Goal: Task Accomplishment & Management: Use online tool/utility

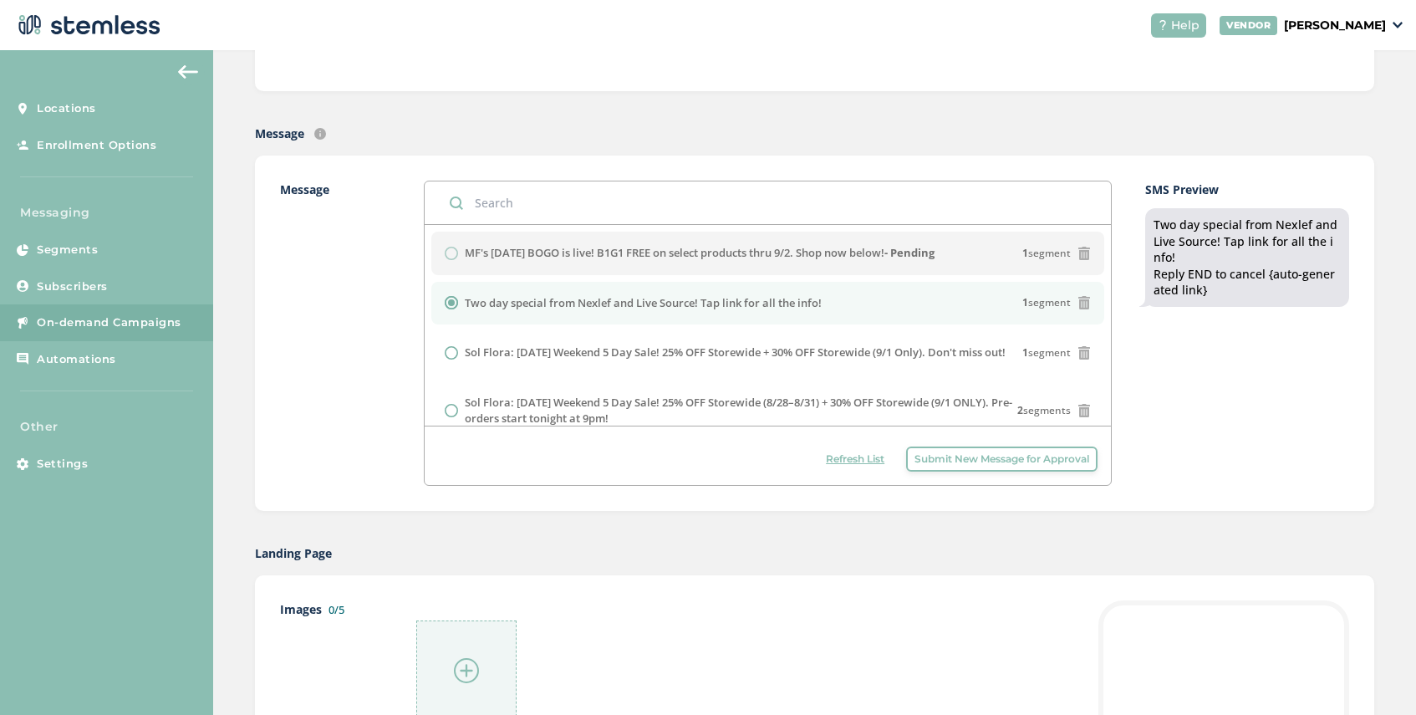
scroll to position [219, 0]
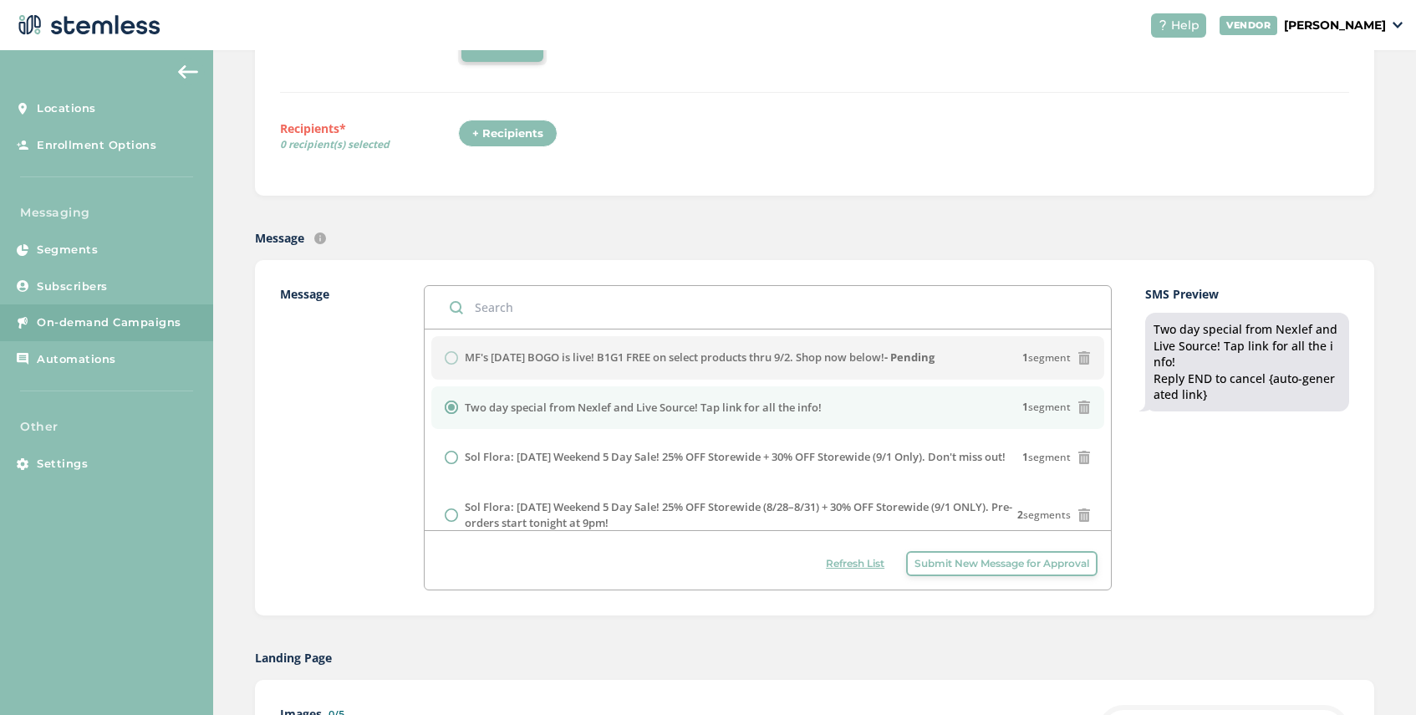
click at [876, 570] on span "Refresh List" at bounding box center [855, 563] width 59 height 15
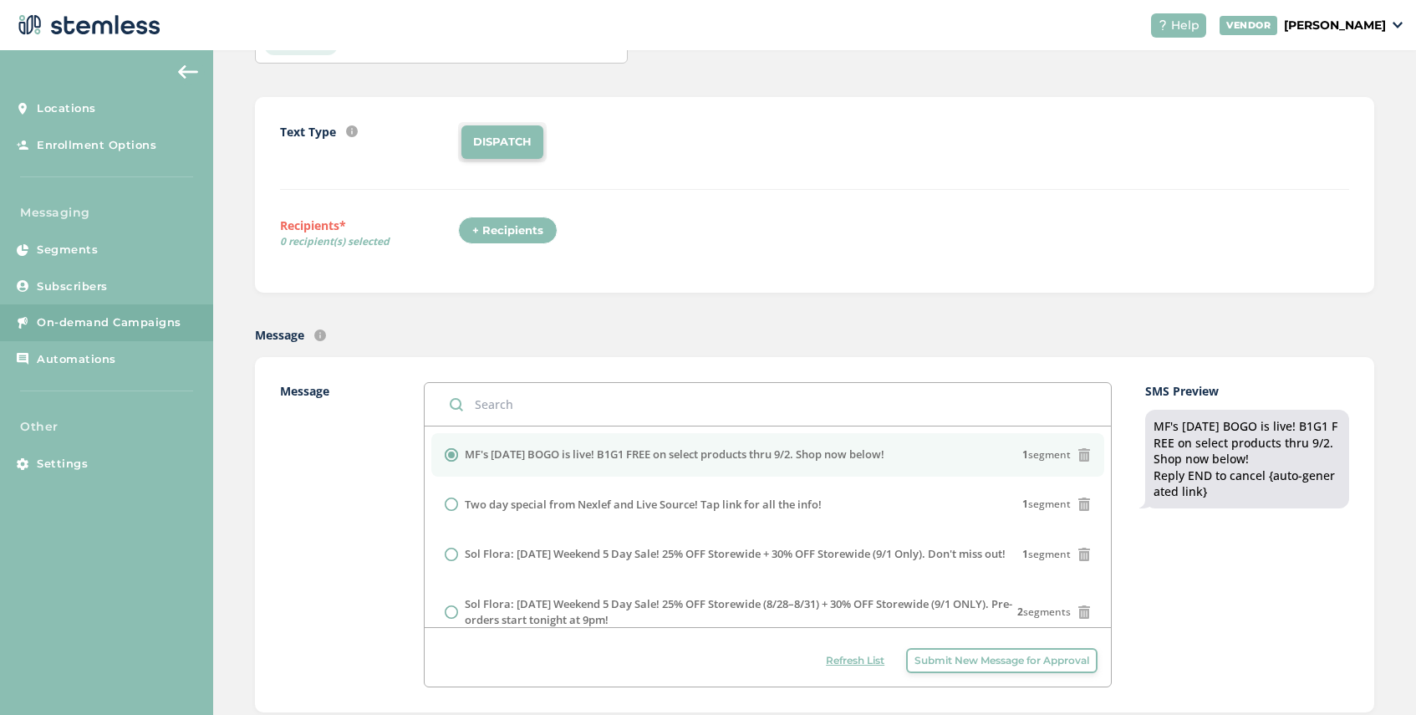
scroll to position [0, 0]
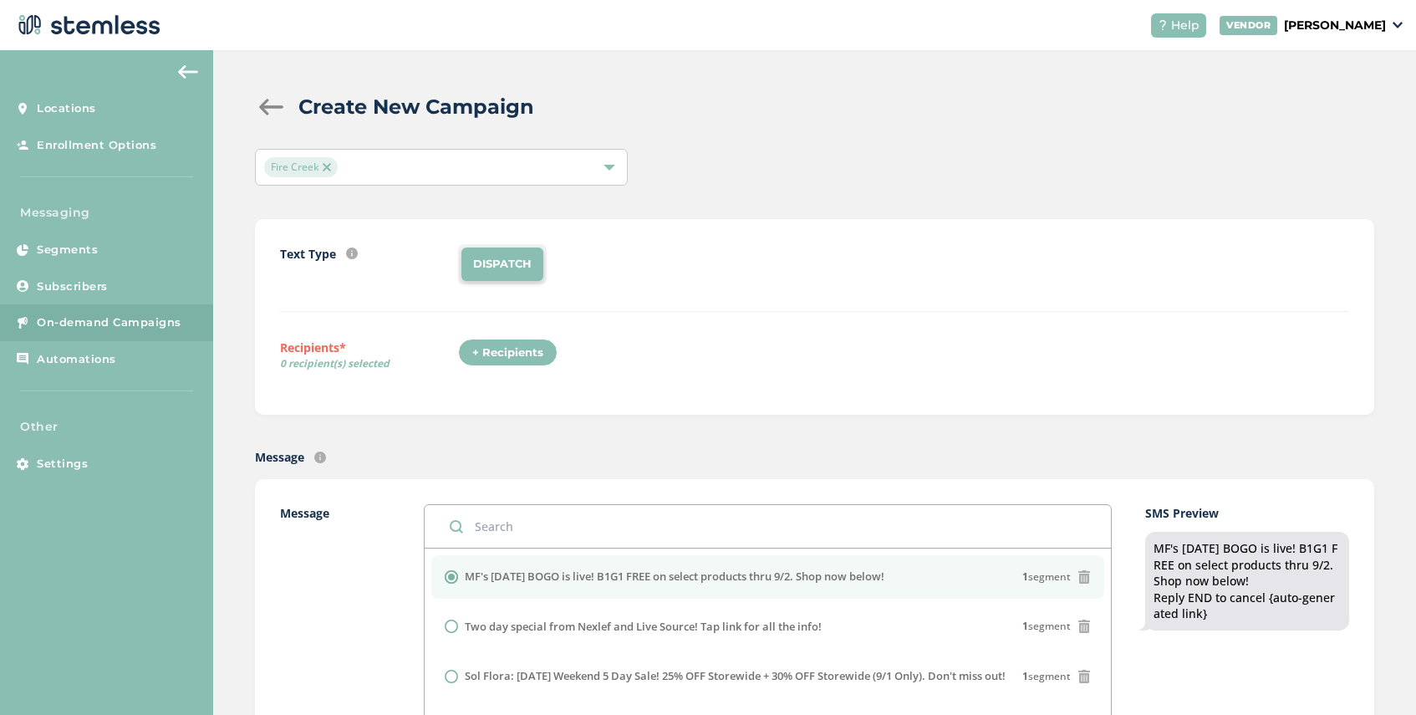
click at [330, 162] on span "Fire Creek" at bounding box center [301, 167] width 74 height 20
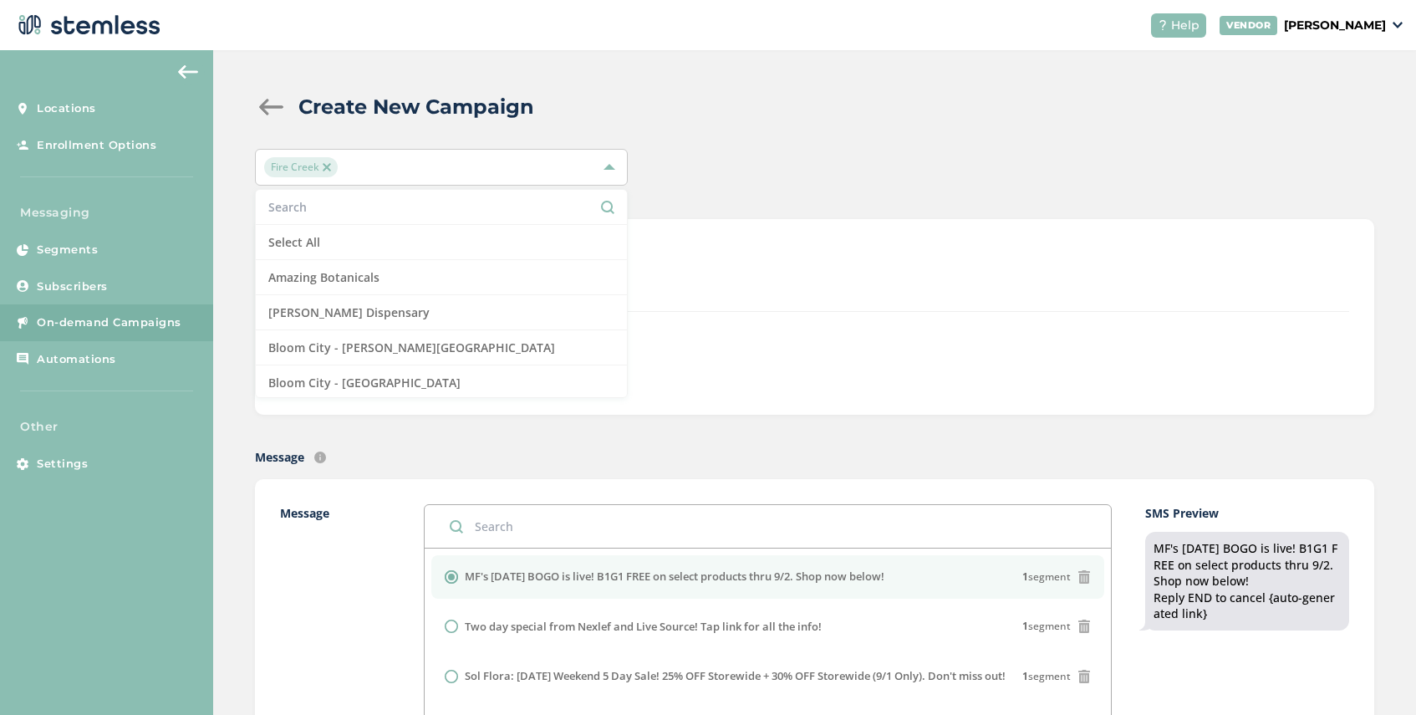
click at [354, 166] on div "Fire Creek" at bounding box center [433, 167] width 338 height 20
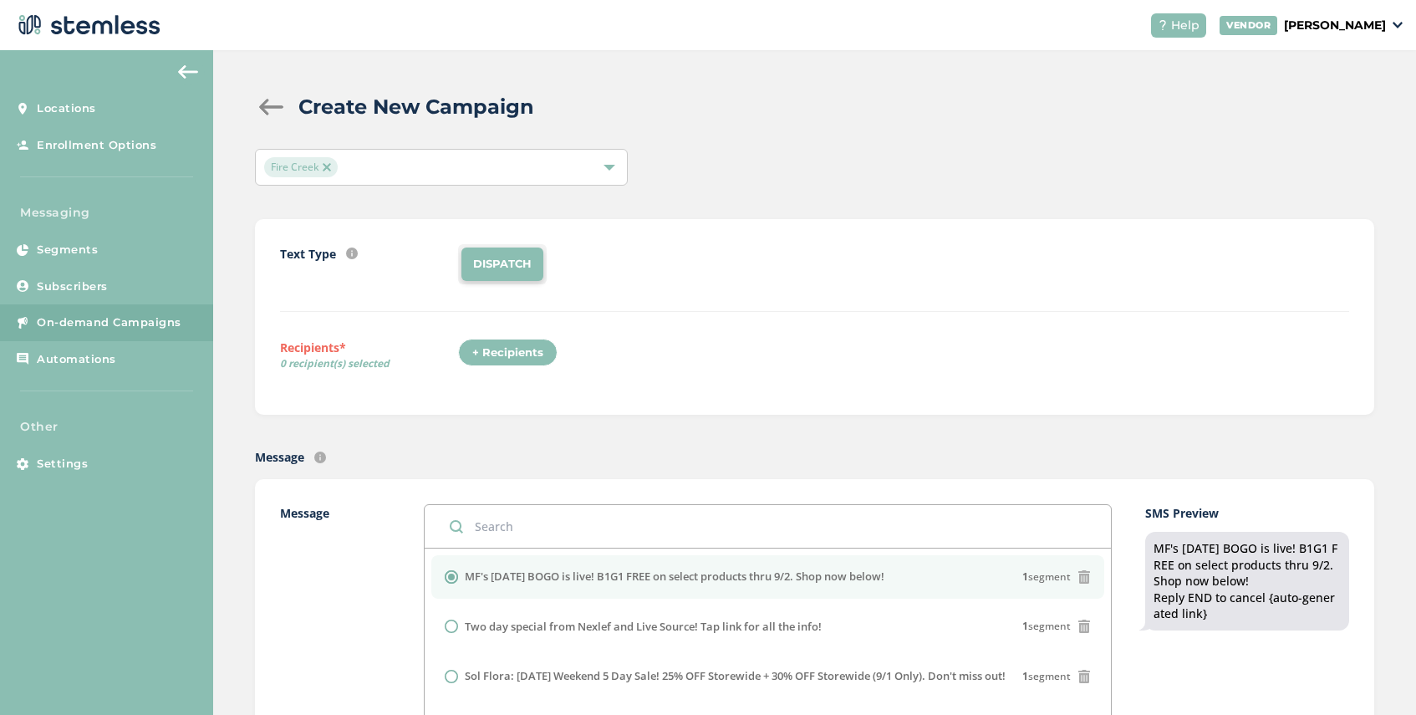
click at [321, 160] on span "Fire Creek" at bounding box center [301, 167] width 74 height 20
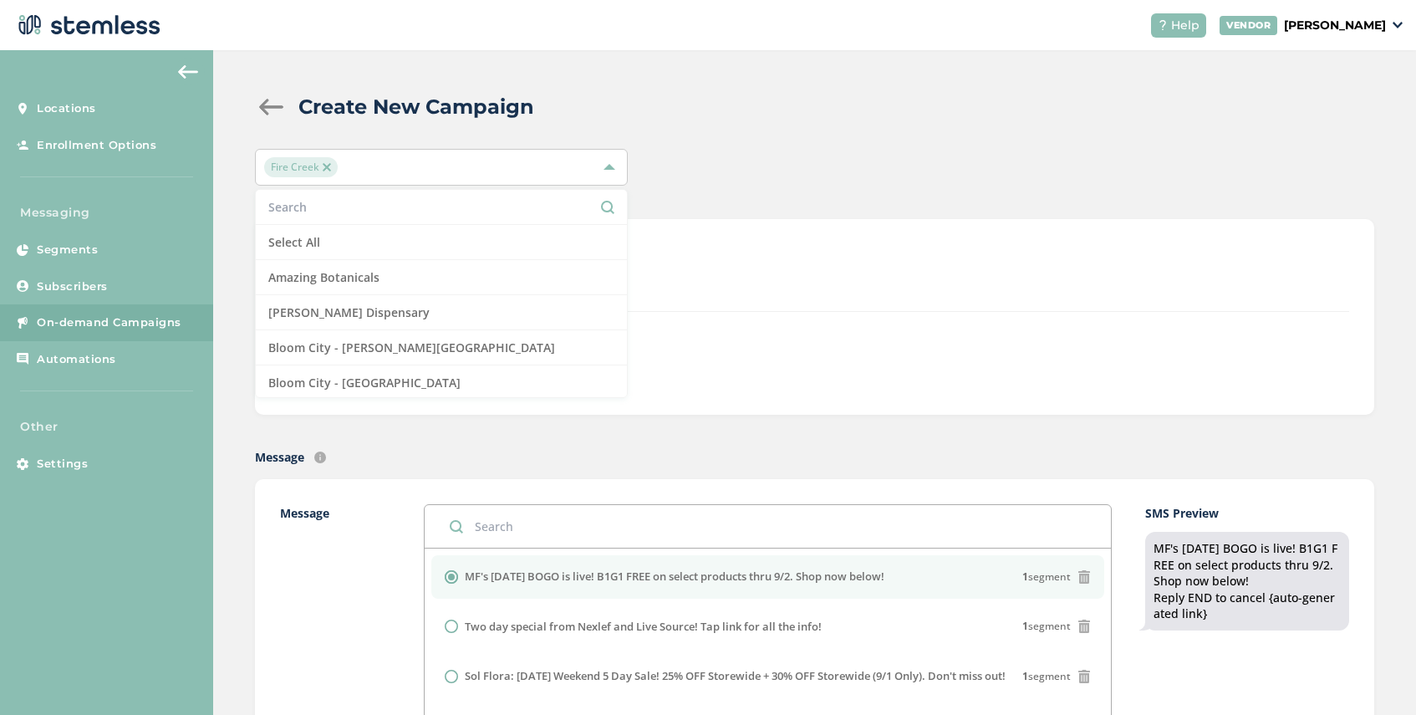
click at [321, 160] on span "Fire Creek" at bounding box center [301, 167] width 74 height 20
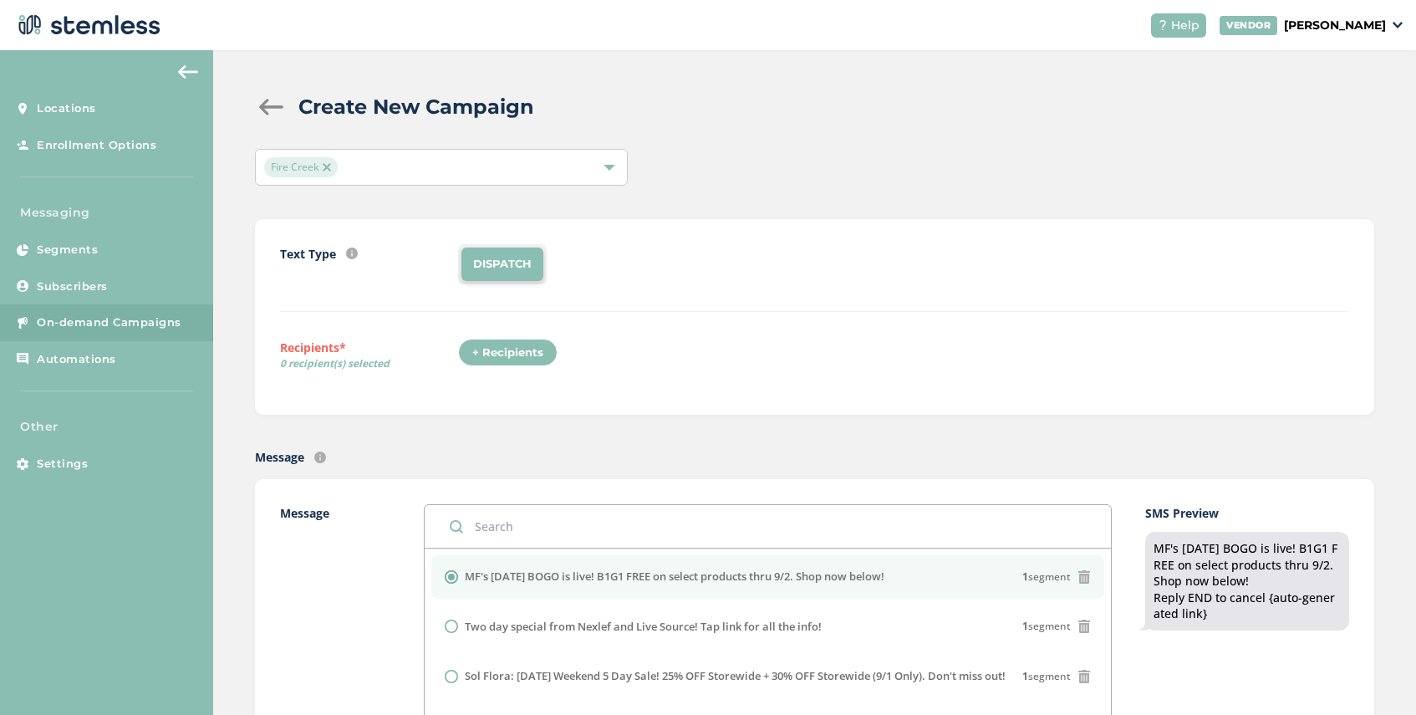
click at [321, 160] on span "Fire Creek" at bounding box center [301, 167] width 74 height 20
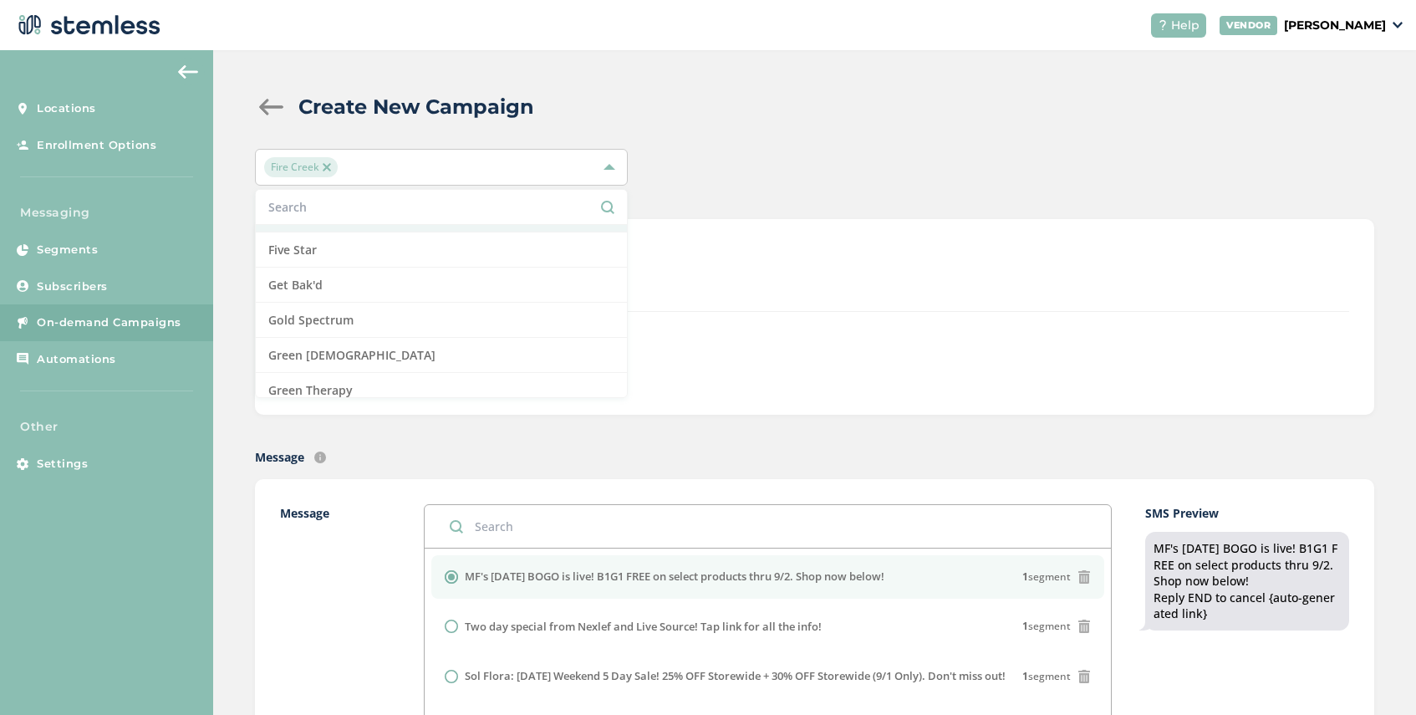
scroll to position [578, 0]
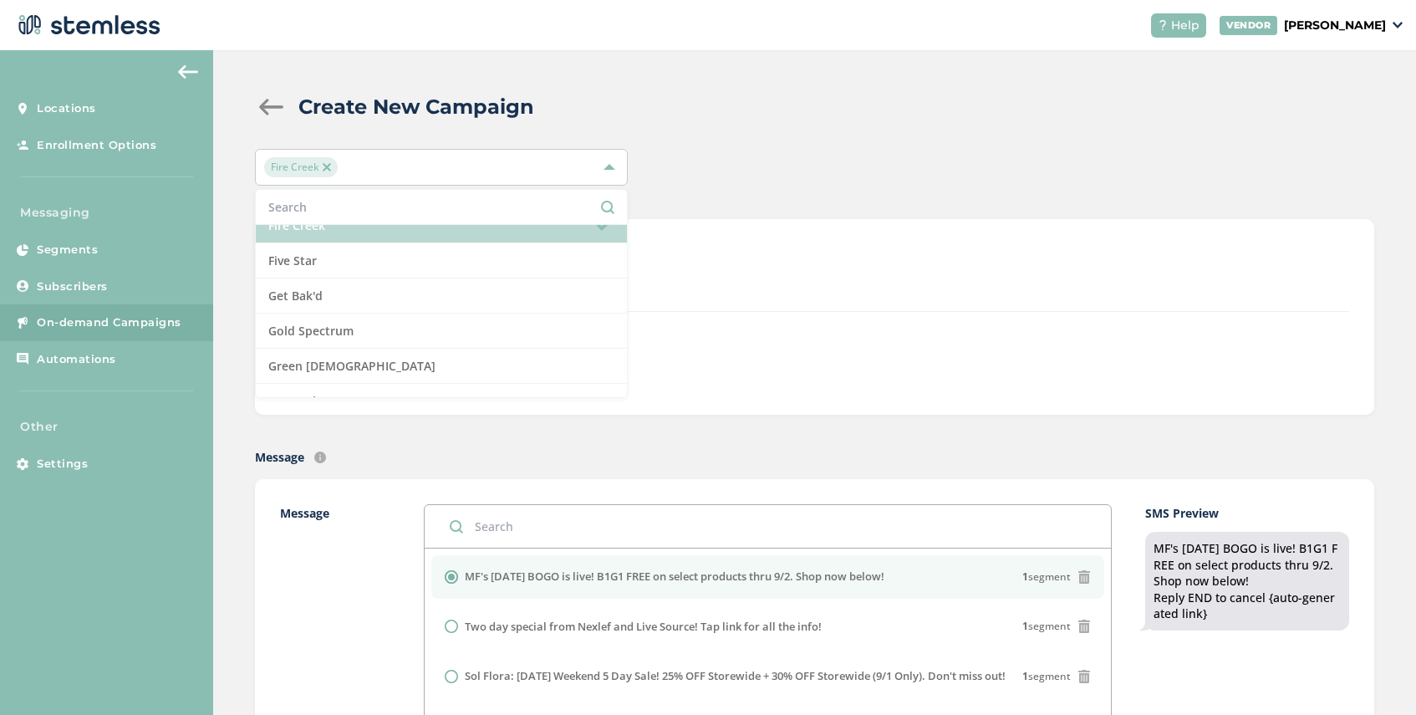
click at [364, 228] on li "Fire Creek" at bounding box center [441, 225] width 371 height 35
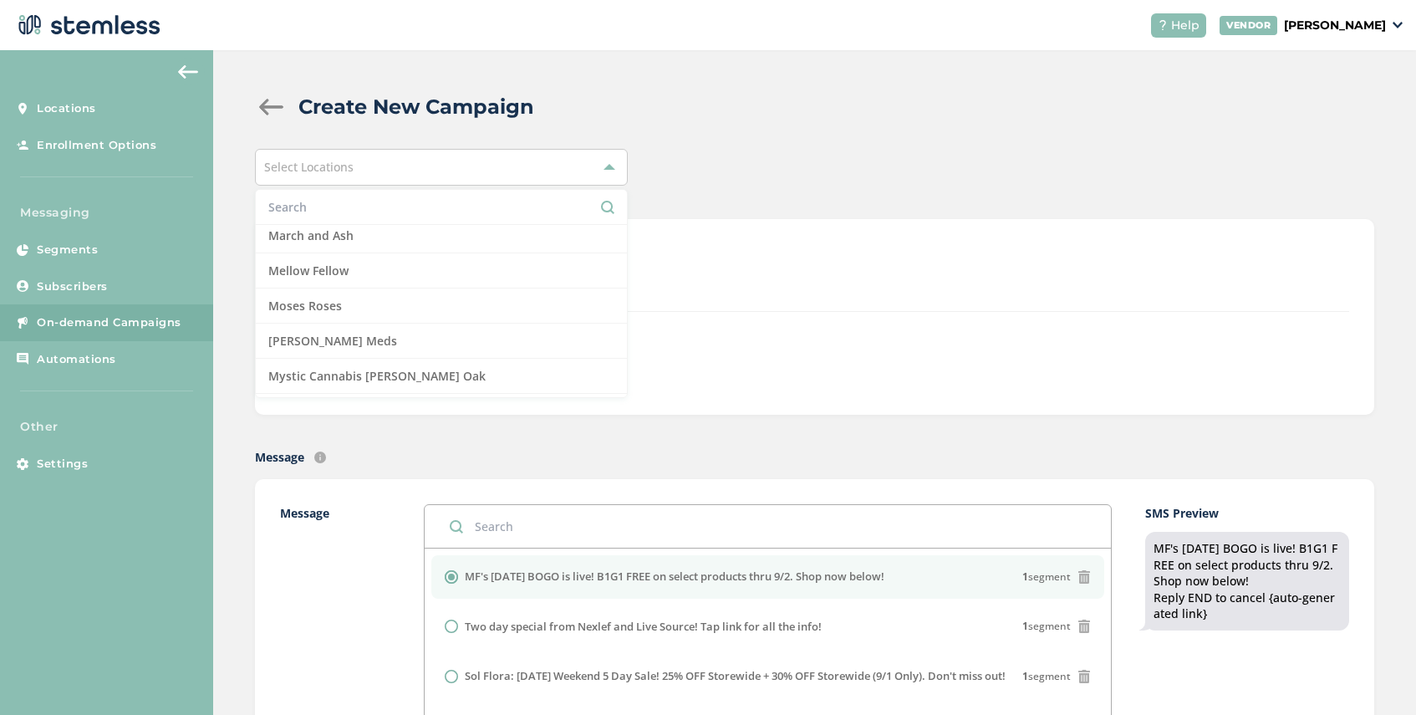
scroll to position [1025, 0]
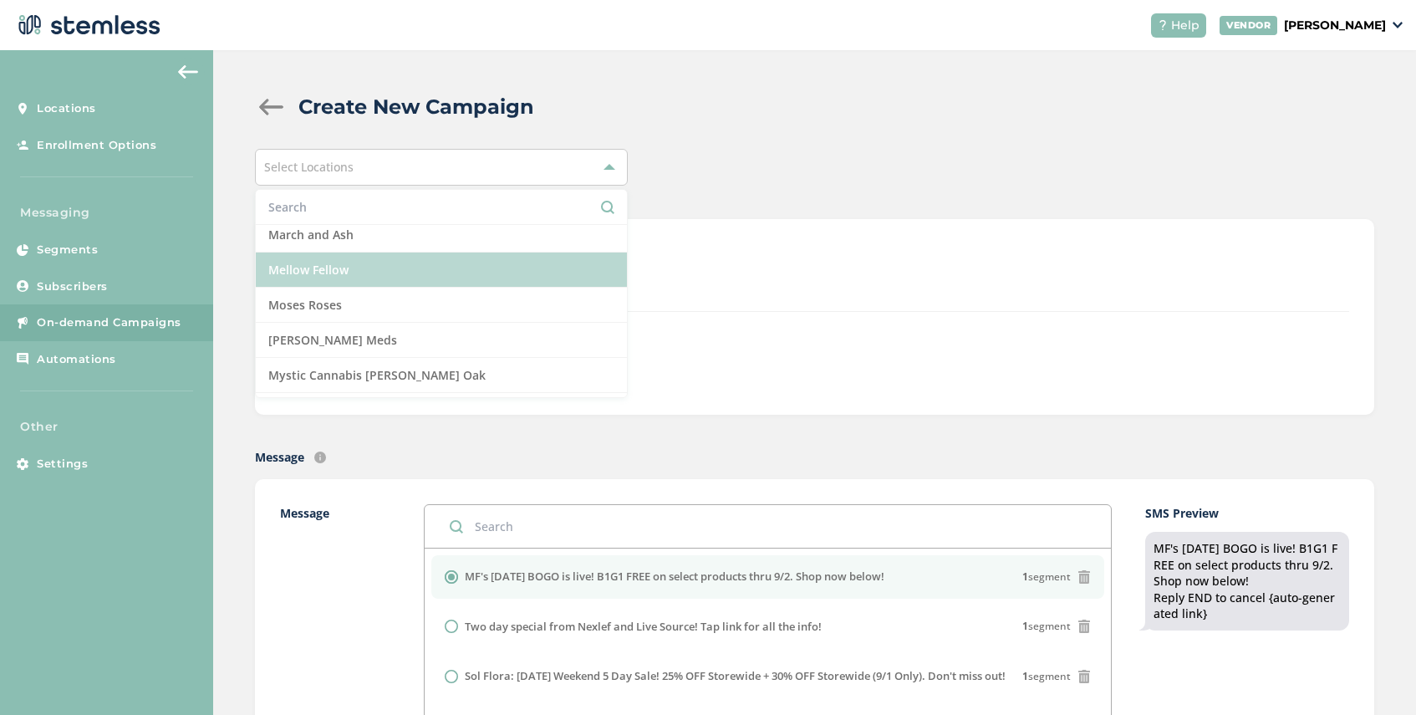
click at [362, 270] on li "Mellow Fellow" at bounding box center [441, 269] width 371 height 35
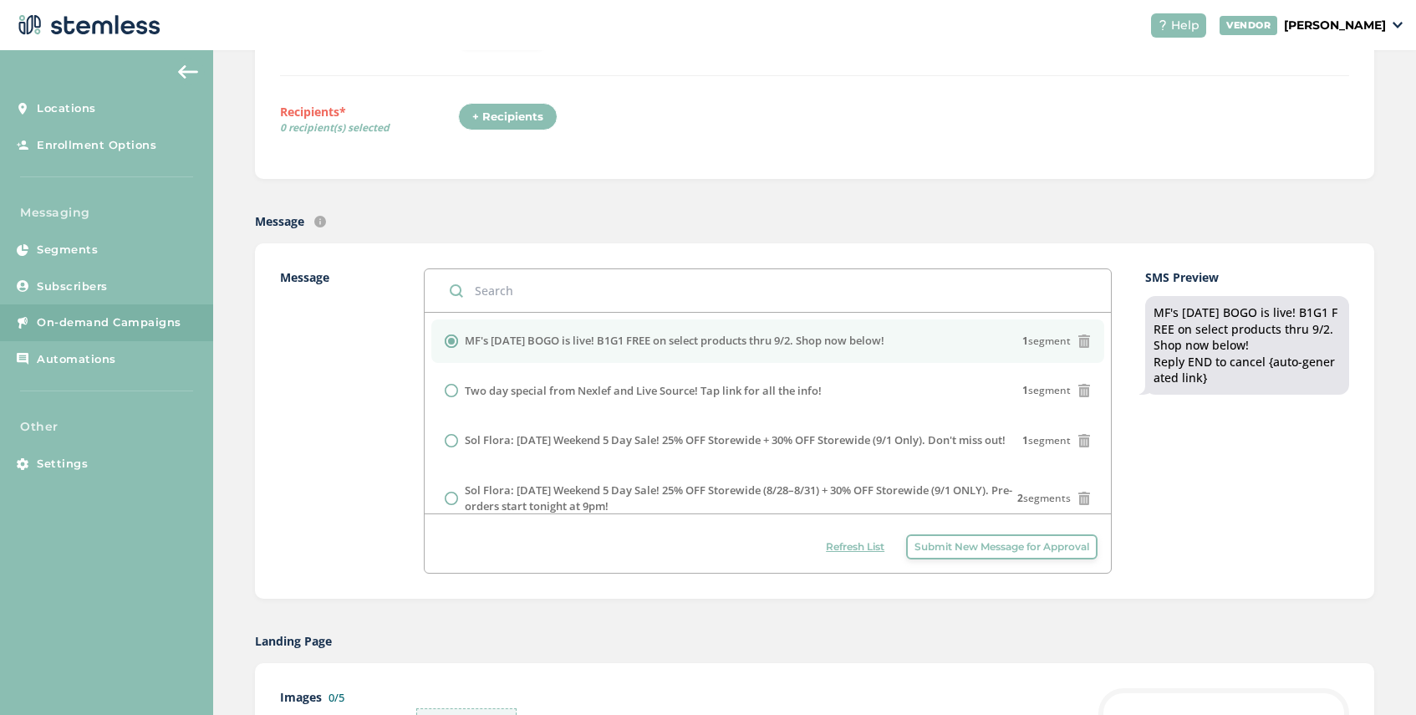
scroll to position [562, 0]
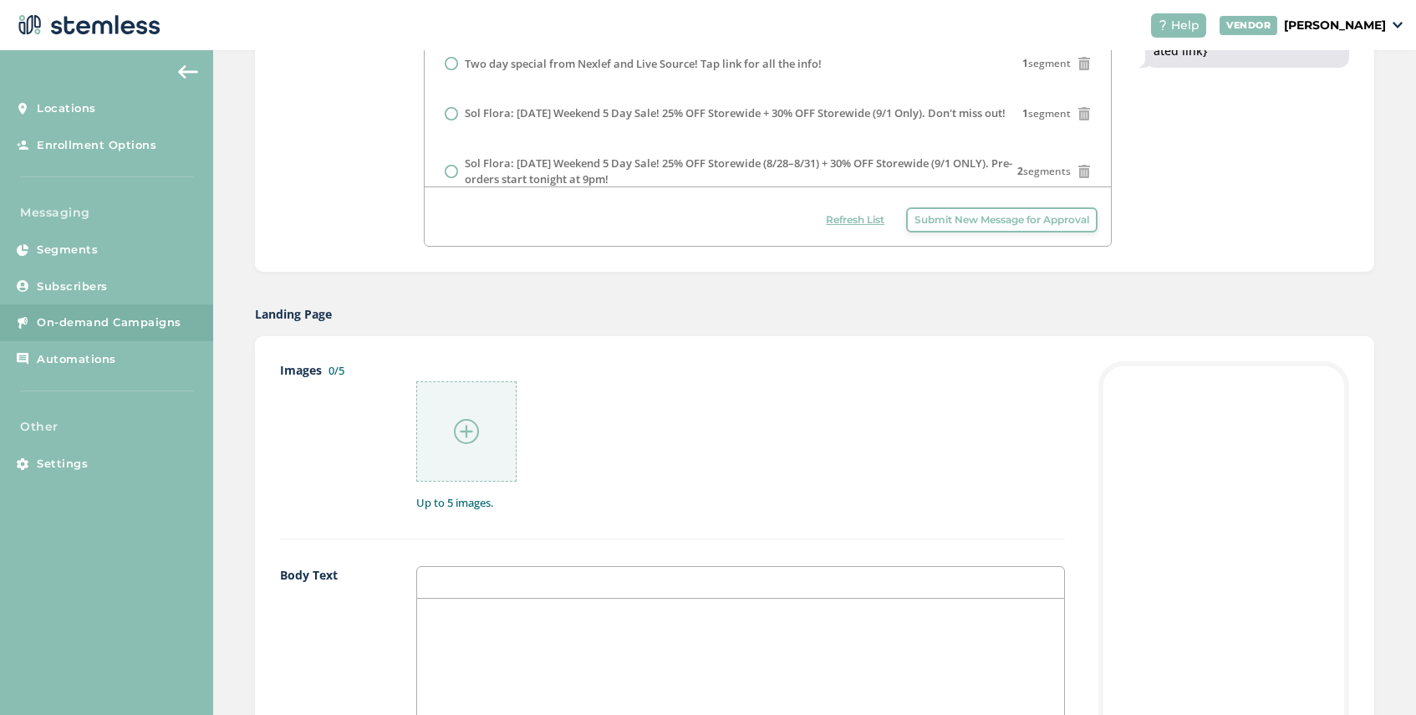
click at [481, 424] on div at bounding box center [466, 431] width 100 height 100
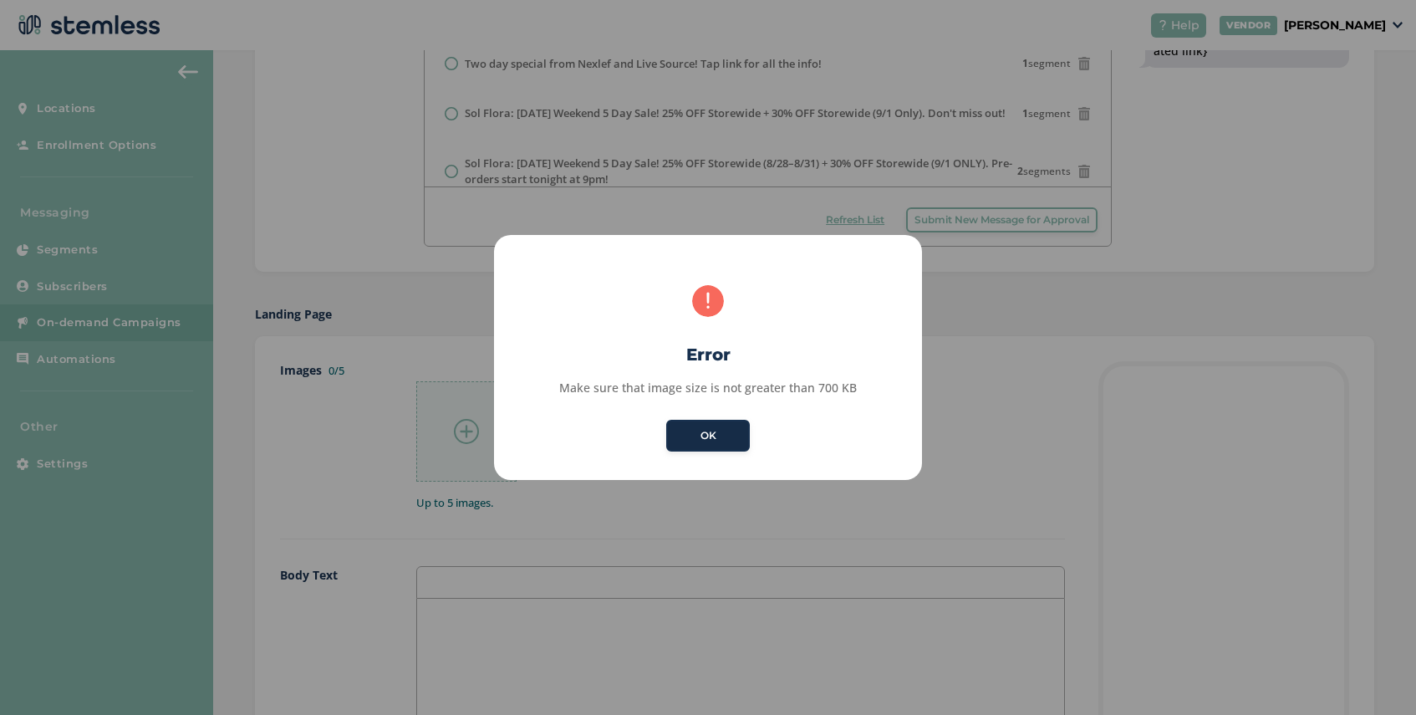
click at [686, 432] on button "OK" at bounding box center [708, 436] width 84 height 32
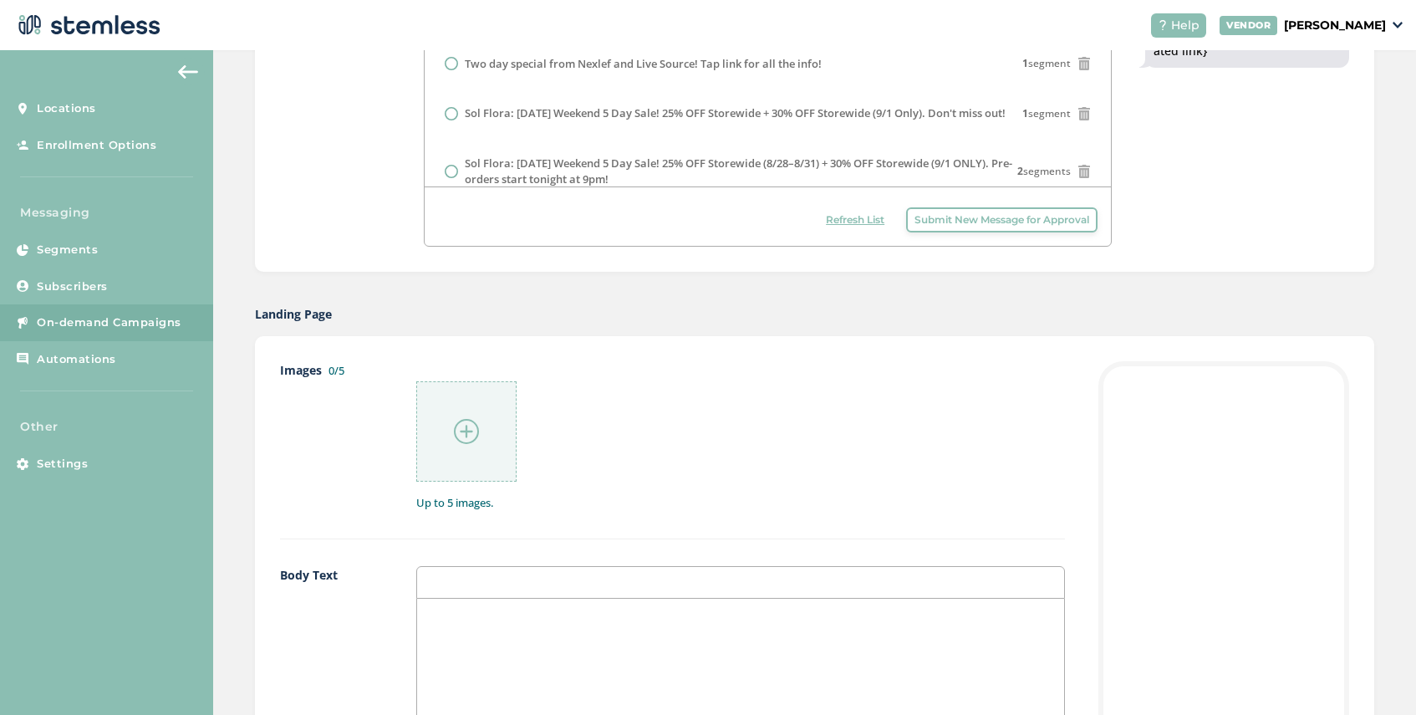
click at [468, 435] on img at bounding box center [466, 431] width 25 height 25
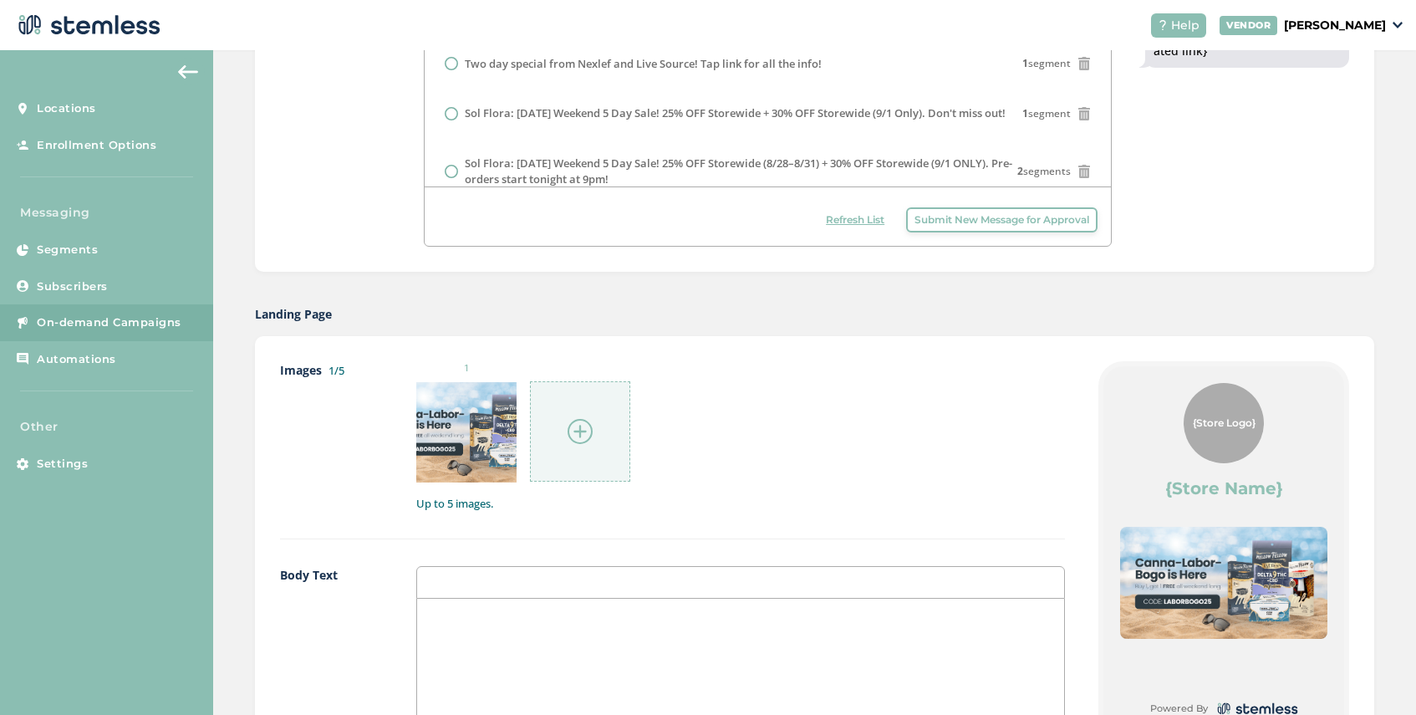
click at [512, 608] on p at bounding box center [741, 615] width 622 height 15
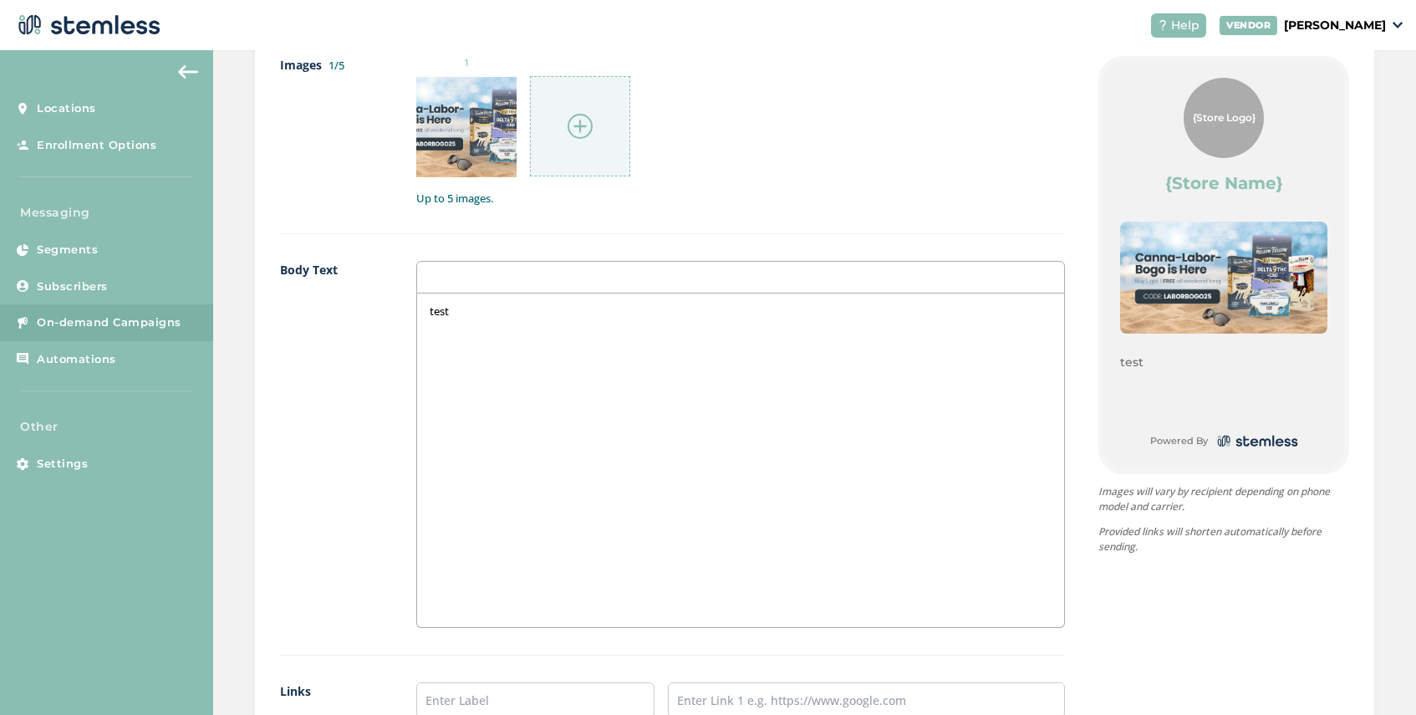
scroll to position [1163, 0]
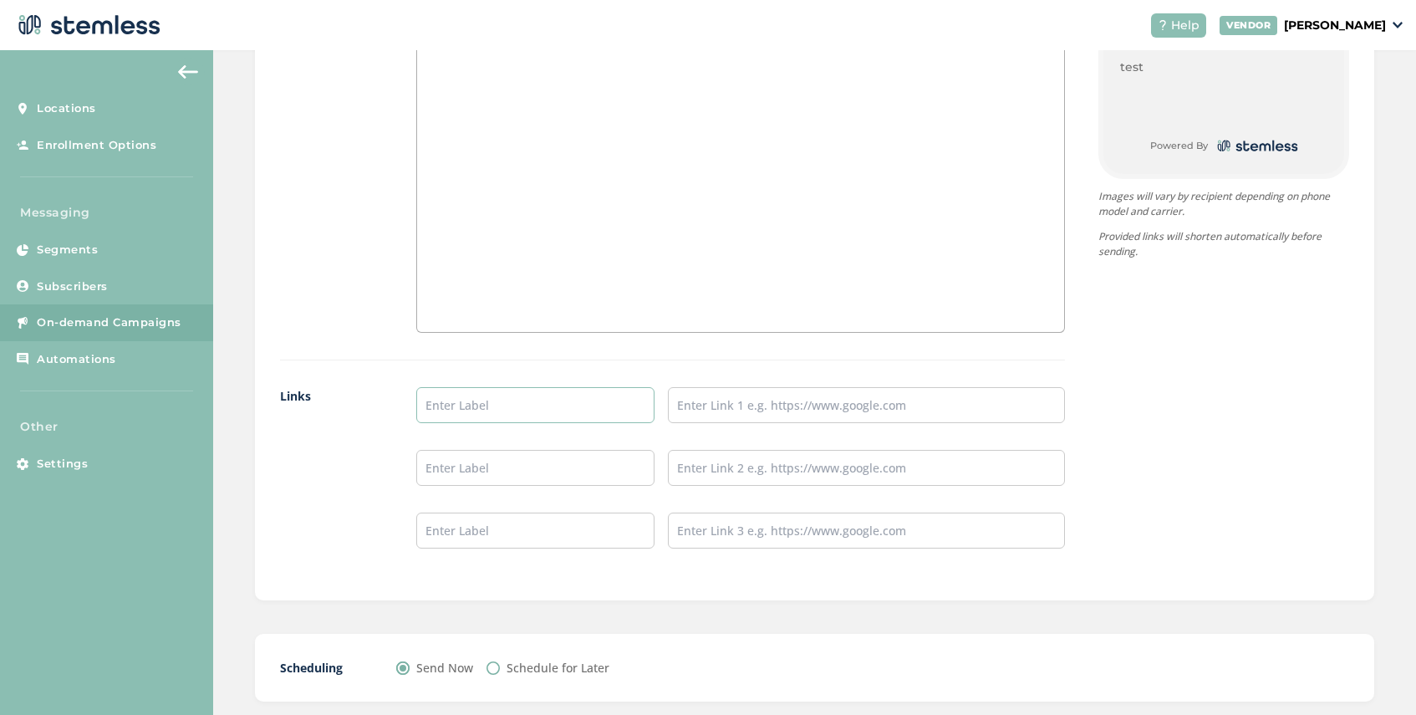
click at [483, 412] on input "text" at bounding box center [535, 405] width 238 height 36
type input "SHOP NOW"
click at [715, 406] on input "text" at bounding box center [866, 405] width 397 height 36
paste input "[URL][DOMAIN_NAME]"
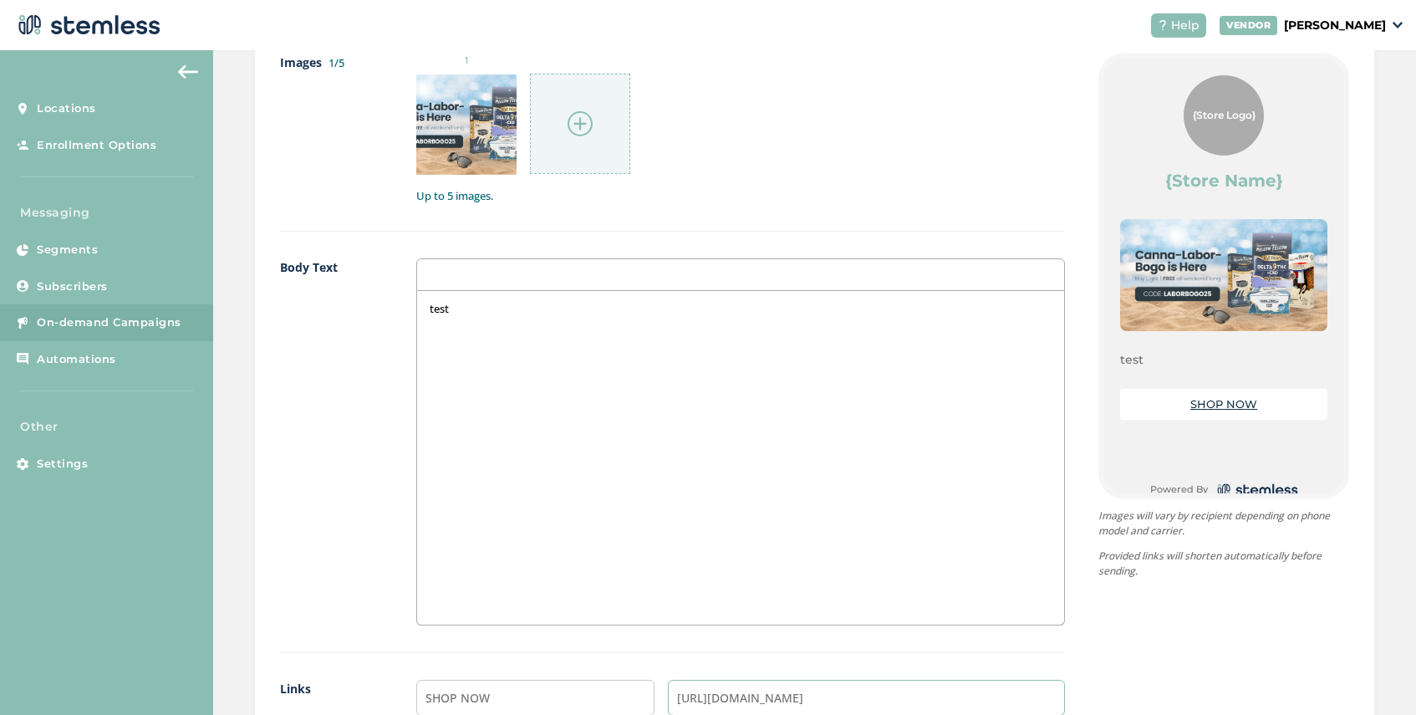
scroll to position [1016, 0]
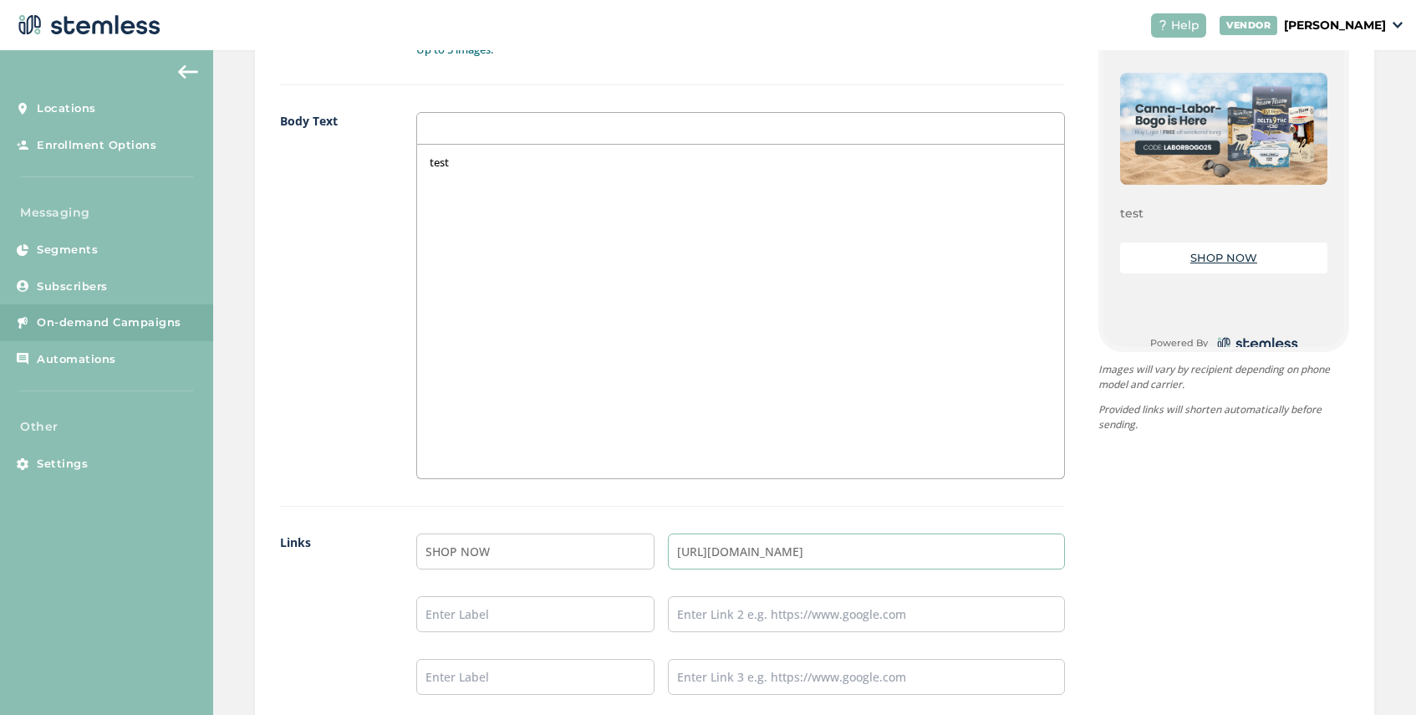
type input "[URL][DOMAIN_NAME]"
drag, startPoint x: 496, startPoint y: 552, endPoint x: 460, endPoint y: 555, distance: 36.0
click at [460, 555] on input "SHOP NOW" at bounding box center [535, 551] width 238 height 36
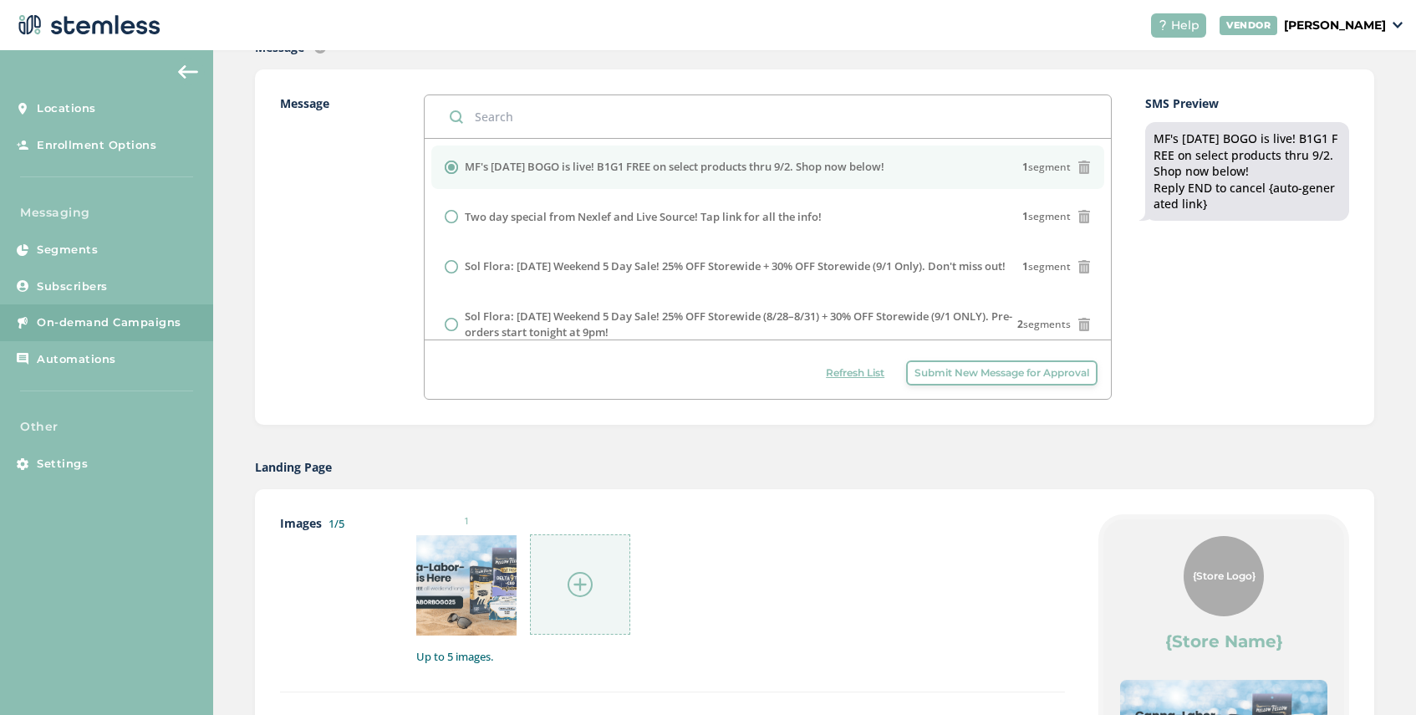
scroll to position [0, 0]
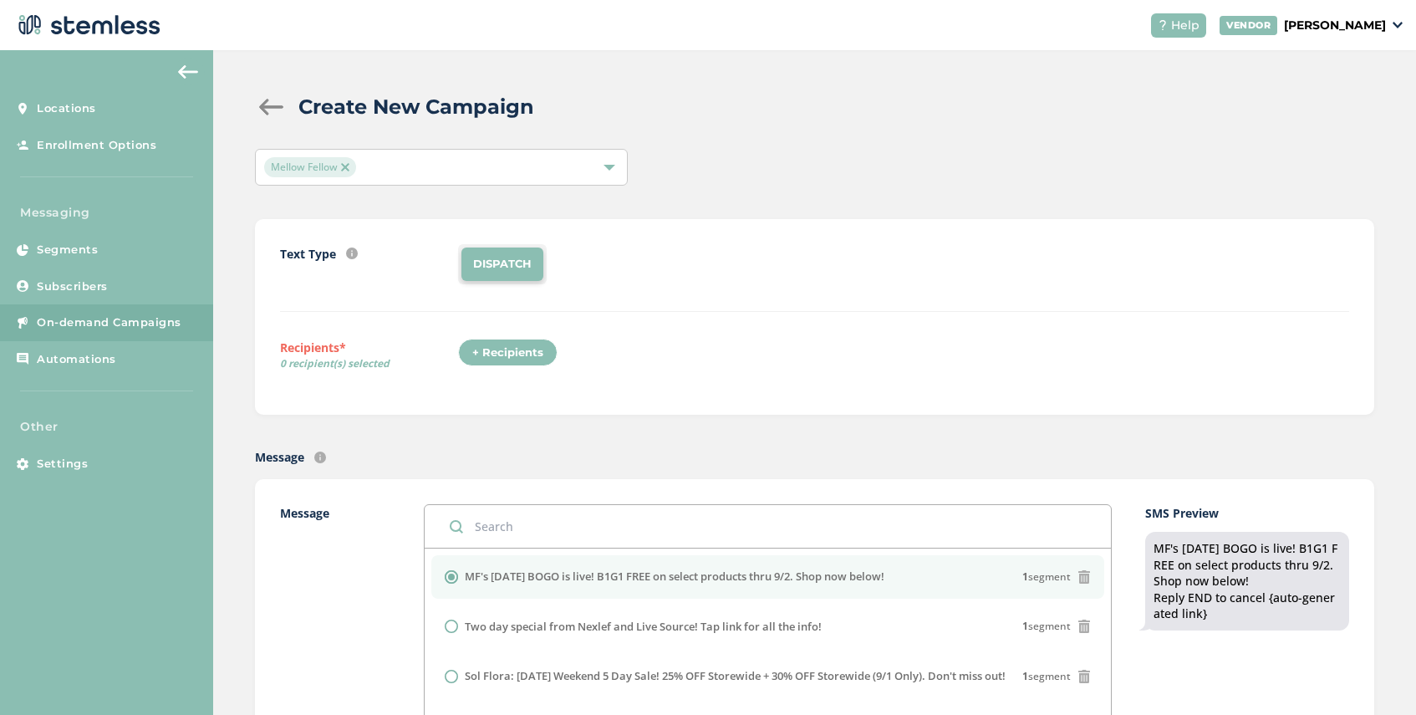
type input "SHOP BOGO HERE"
click at [495, 355] on div "+ Recipients" at bounding box center [507, 352] width 99 height 28
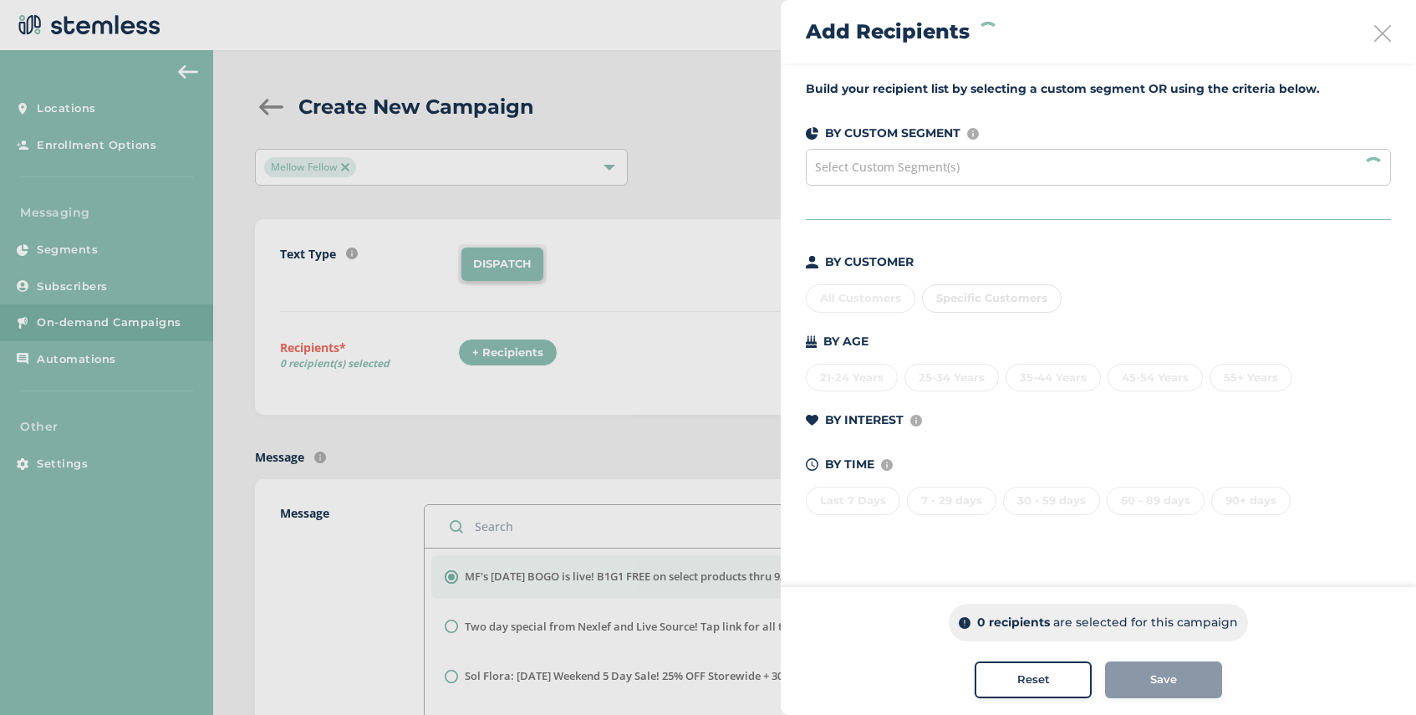
click at [896, 169] on span "Select Custom Segment(s)" at bounding box center [887, 167] width 145 height 16
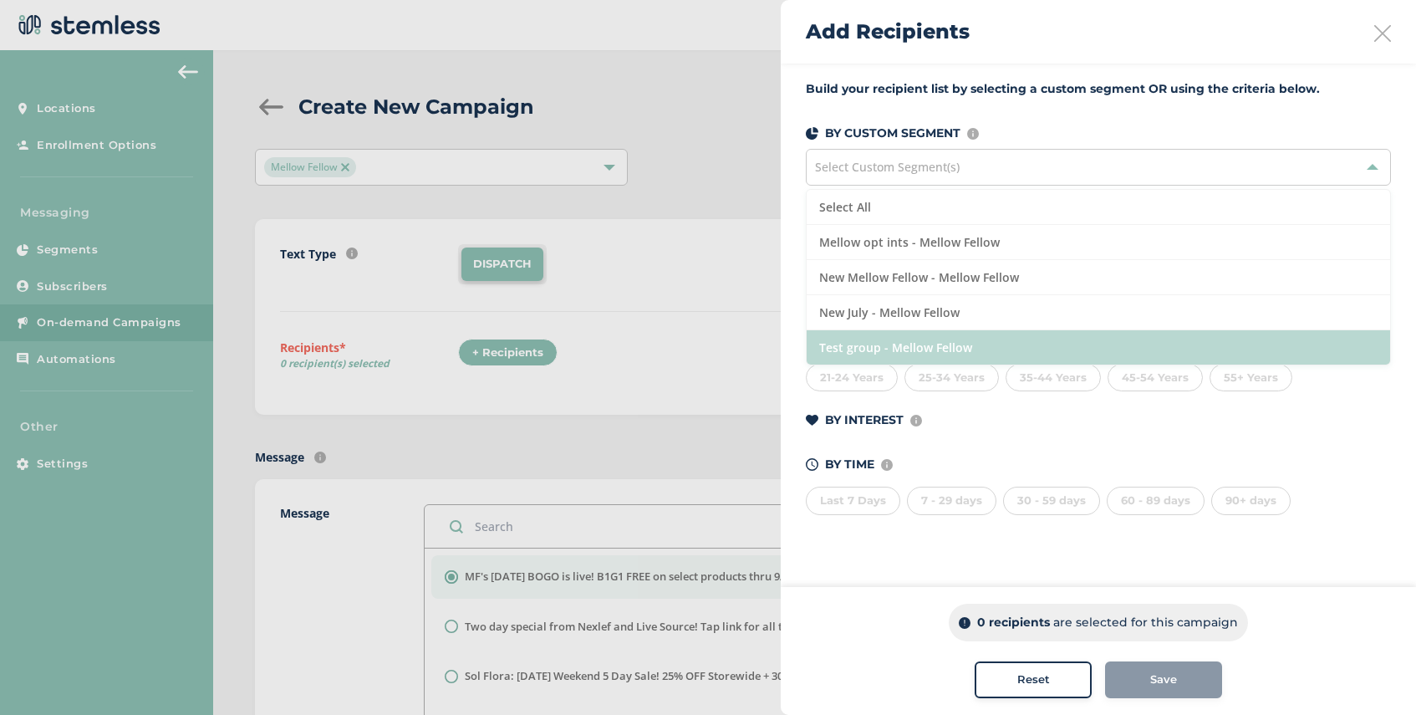
click at [924, 345] on li "Test group - Mellow Fellow" at bounding box center [1097, 347] width 583 height 34
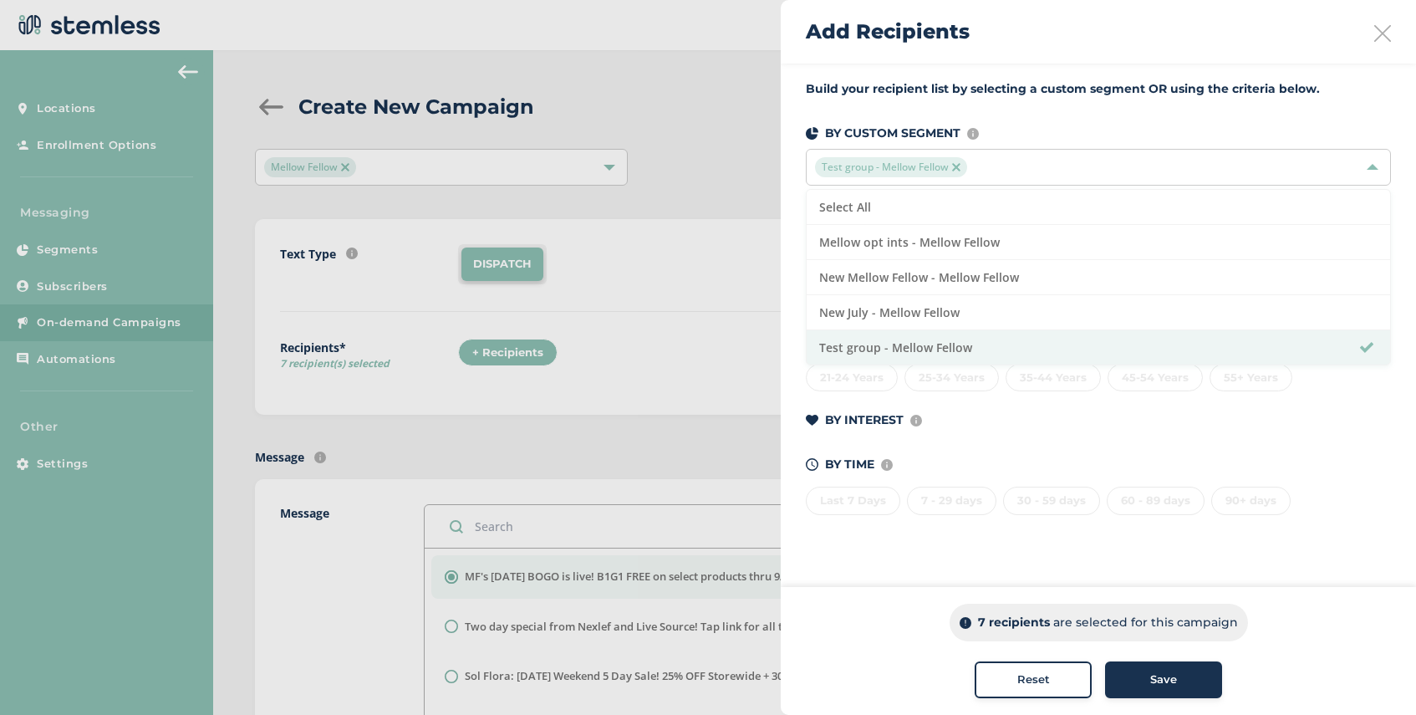
click at [1164, 673] on span "Save" at bounding box center [1163, 679] width 27 height 17
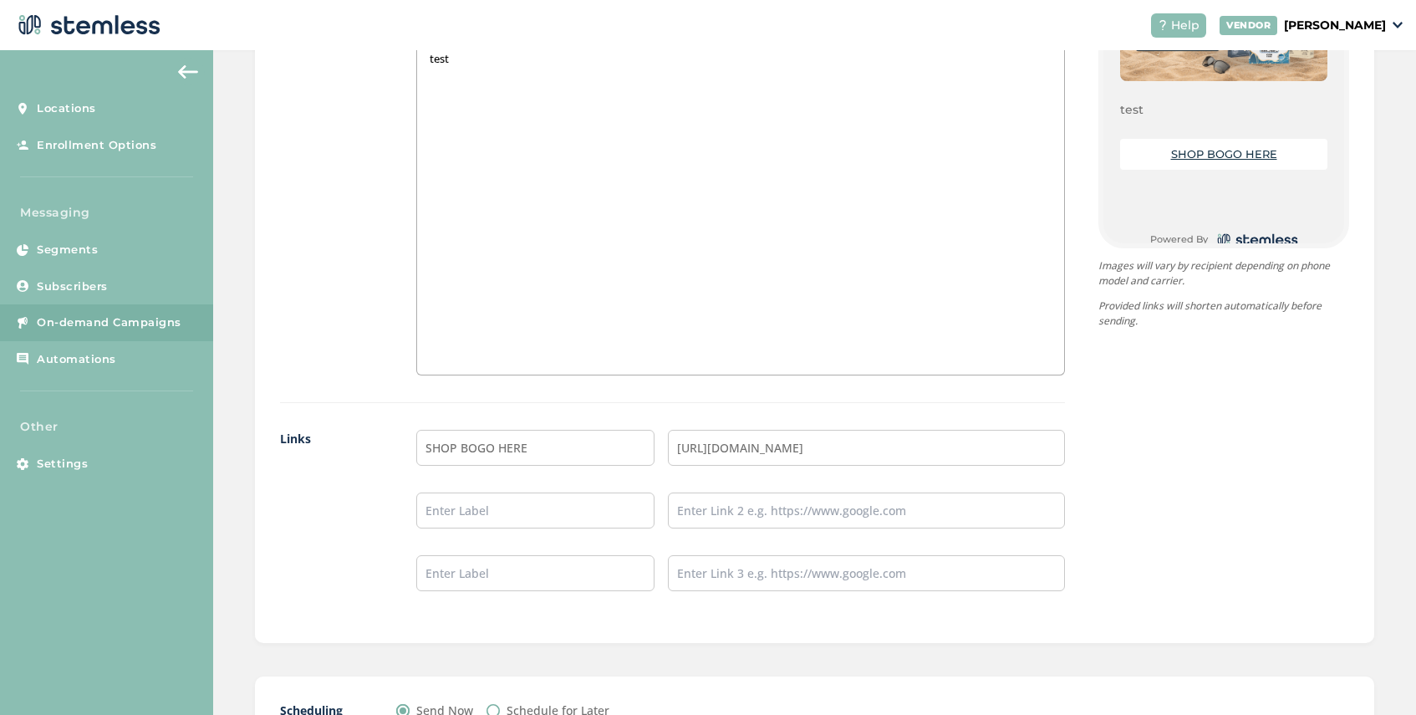
scroll to position [1254, 0]
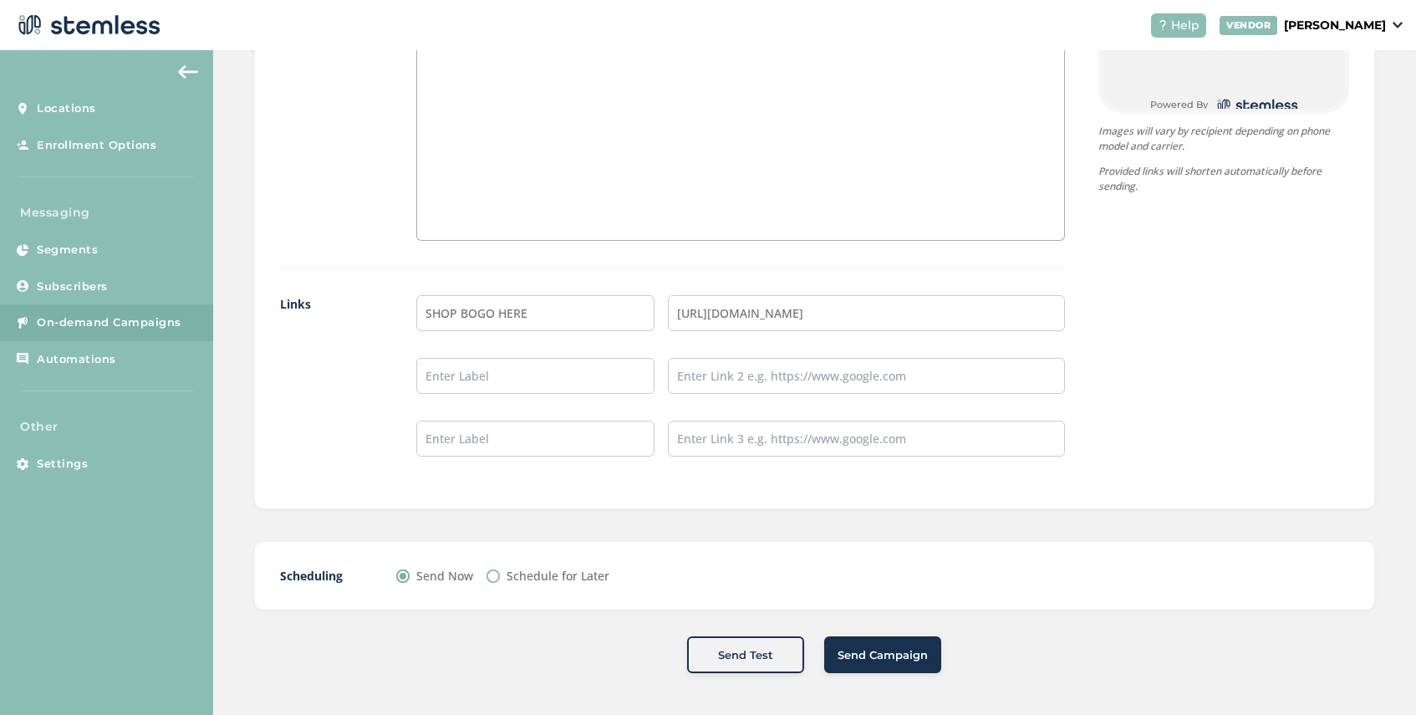
click at [852, 663] on button "Send Campaign" at bounding box center [882, 654] width 117 height 37
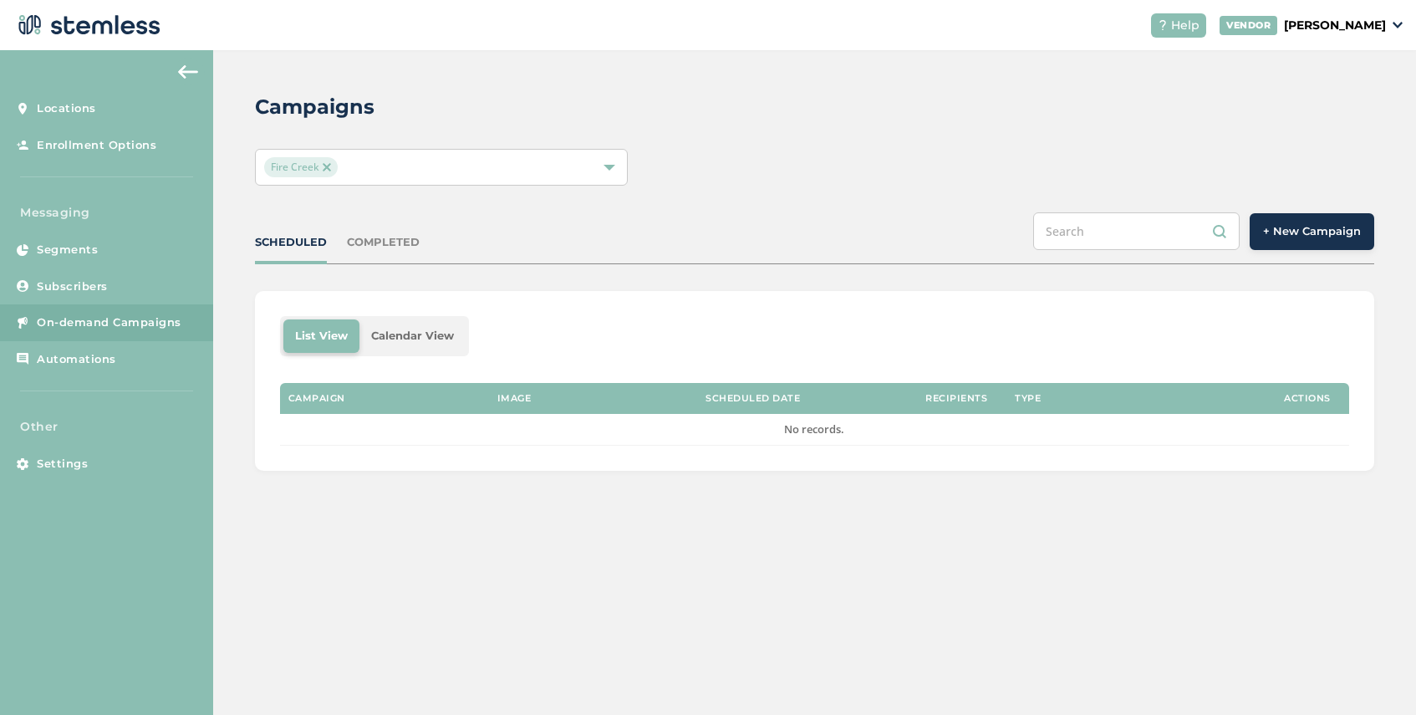
click at [1305, 235] on span "+ New Campaign" at bounding box center [1312, 231] width 98 height 17
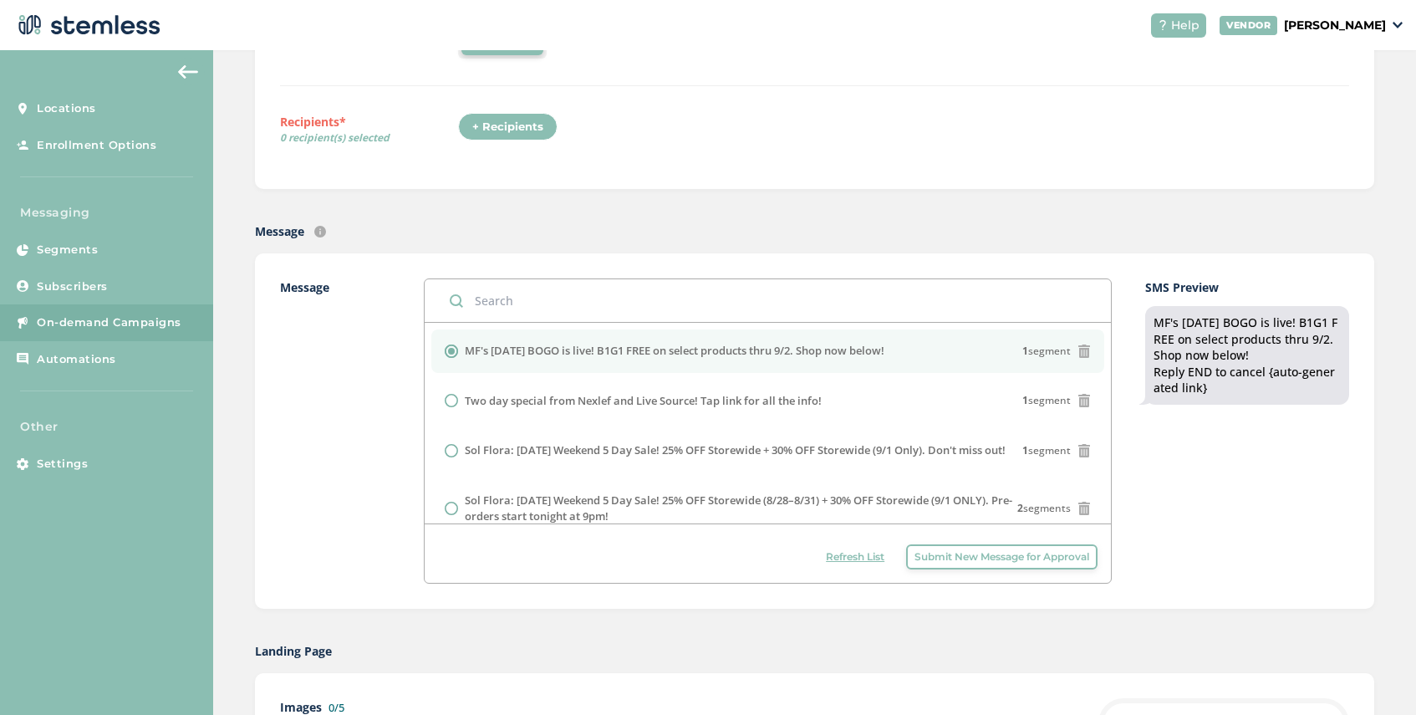
scroll to position [325, 0]
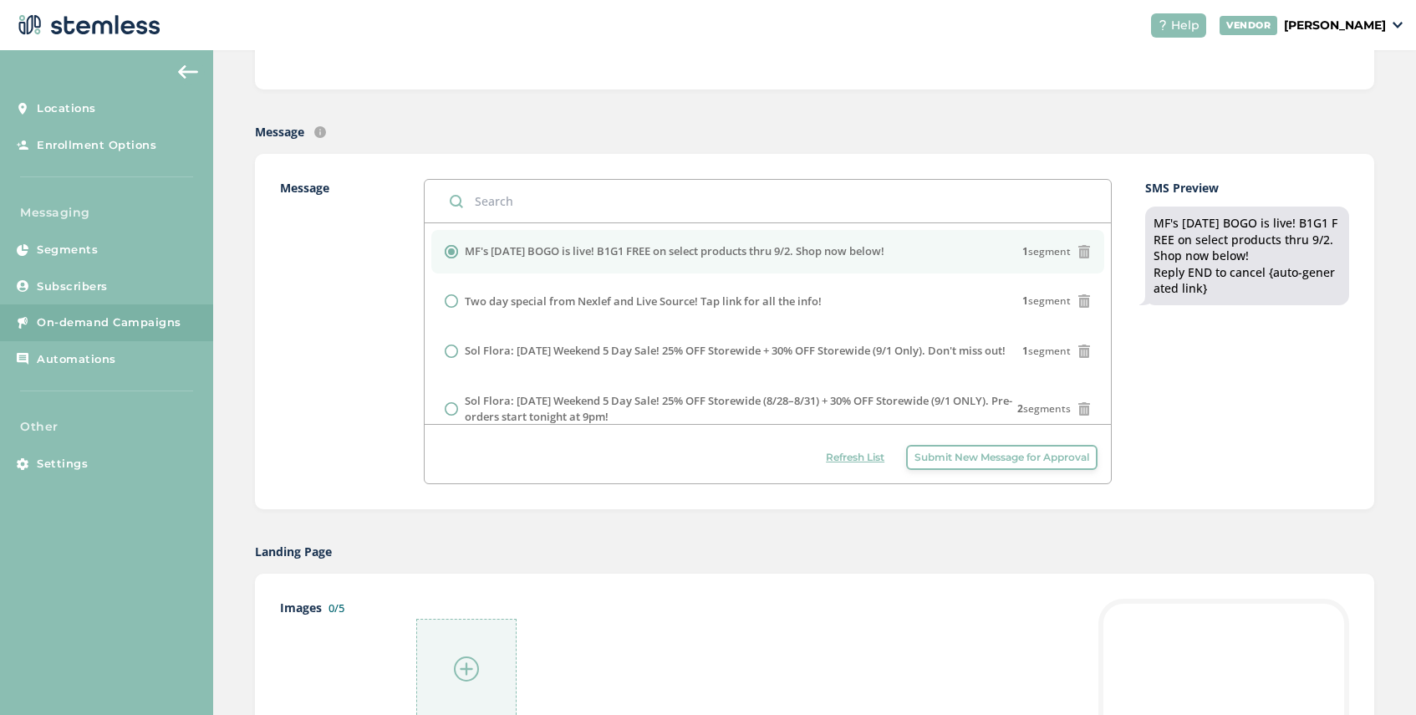
click at [984, 448] on button "Submit New Message for Approval" at bounding box center [1001, 457] width 191 height 25
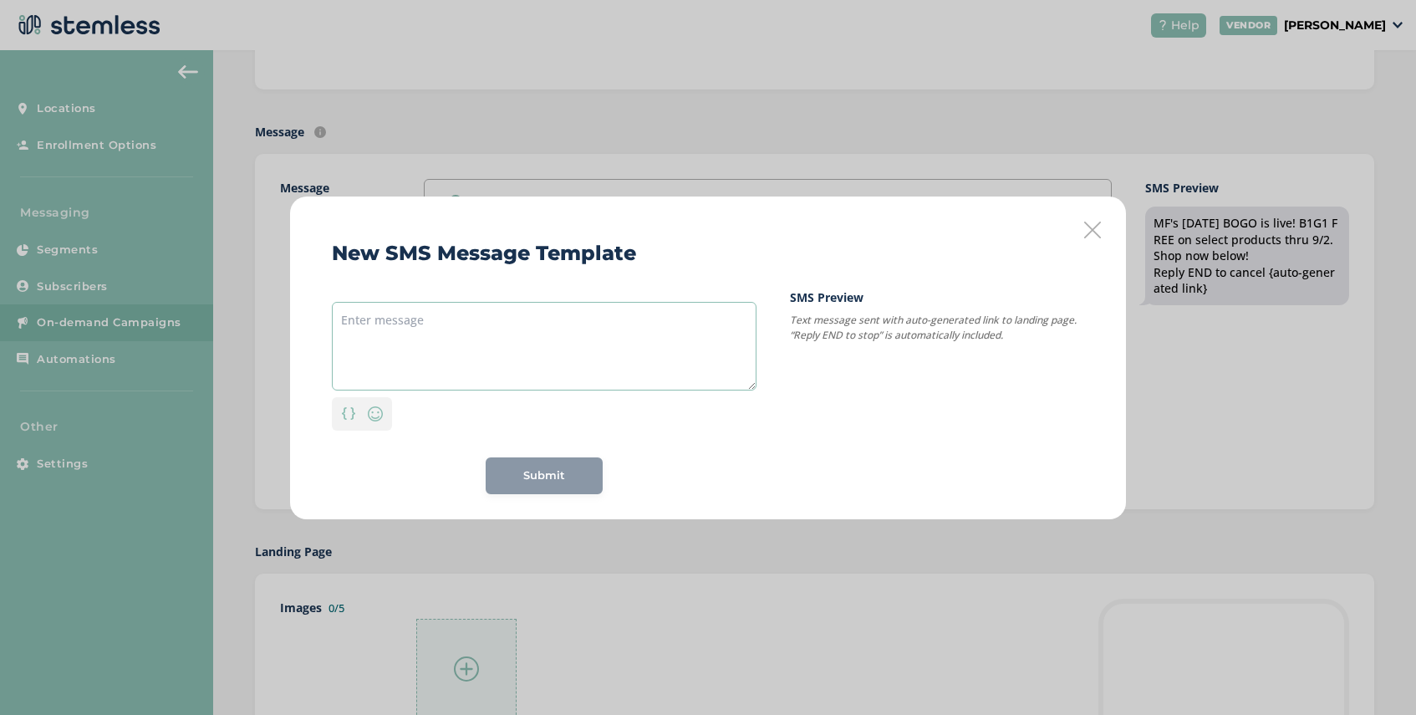
click at [449, 314] on textarea at bounding box center [544, 346] width 425 height 89
paste textarea "New Drop Alert!! Exclusive at Spores!! [PERSON_NAME]"
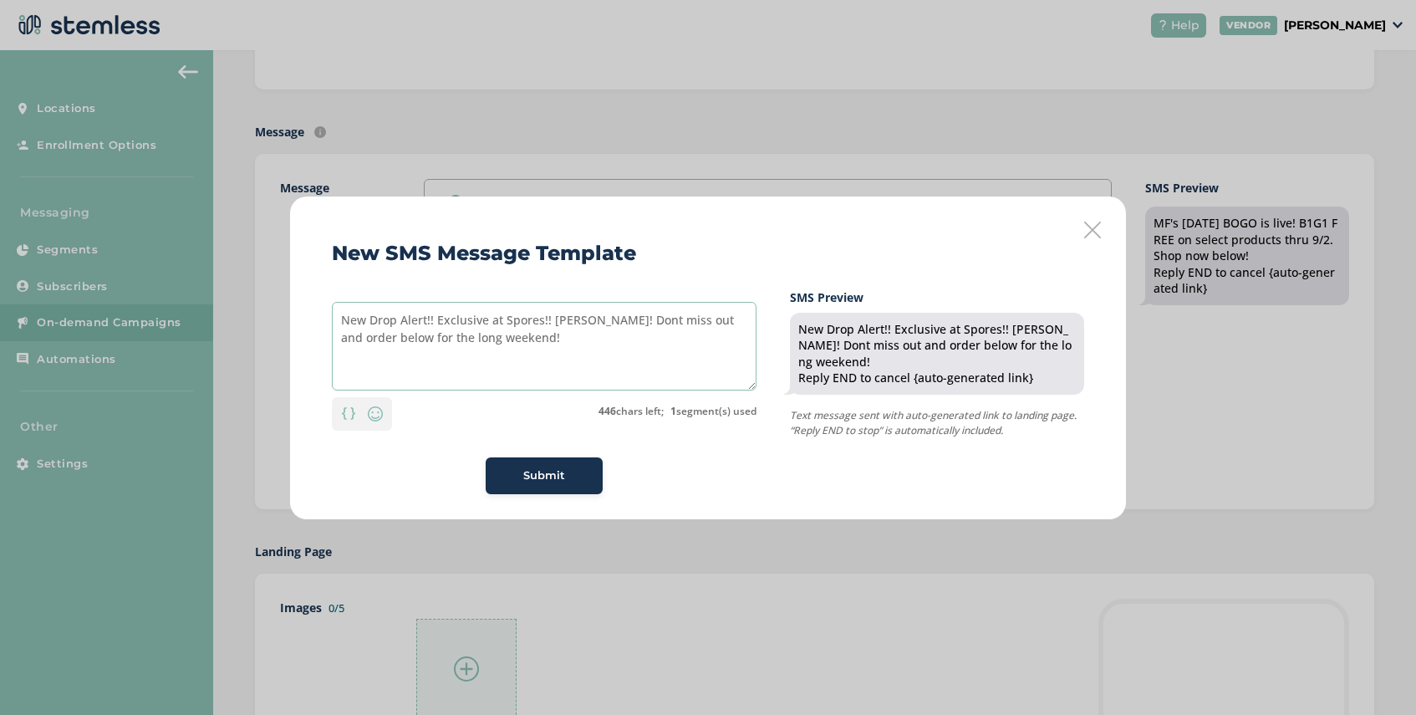
click at [642, 319] on textarea "New Drop Alert!! Exclusive at Spores!! [PERSON_NAME]! Dont miss out and order b…" at bounding box center [544, 346] width 425 height 89
type textarea "New Drop Alert!! Exclusive at Spores!! [PERSON_NAME]! Don't miss out and order …"
click at [537, 474] on span "Submit" at bounding box center [544, 475] width 42 height 17
